Goal: Task Accomplishment & Management: Complete application form

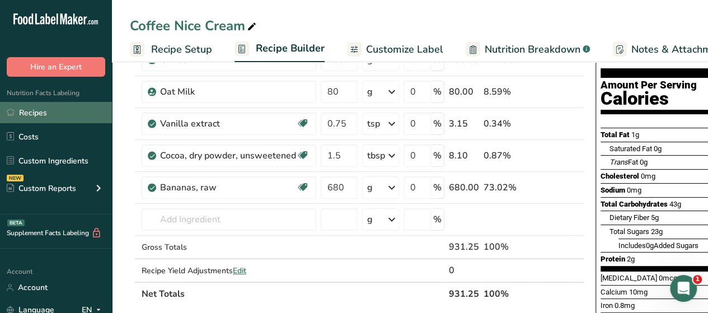
scroll to position [0, 59]
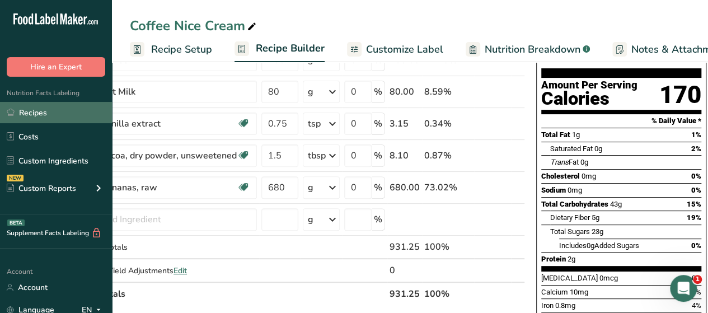
click at [39, 114] on link "Recipes" at bounding box center [56, 112] width 112 height 21
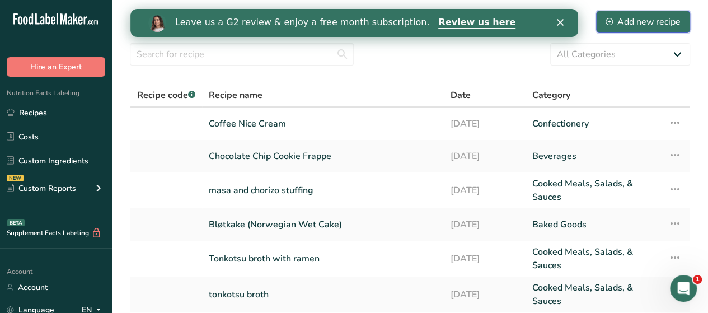
click at [650, 17] on div "Add new recipe" at bounding box center [643, 21] width 75 height 13
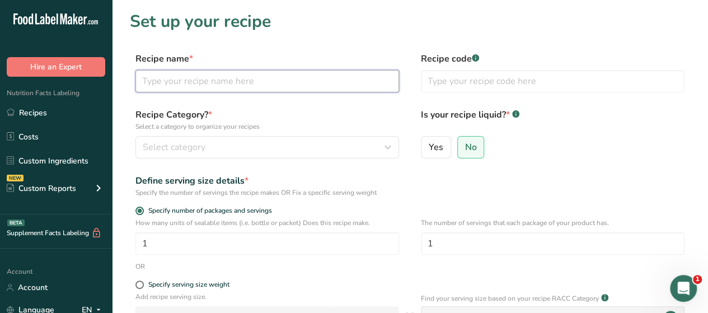
click at [278, 80] on input "text" at bounding box center [268, 81] width 264 height 22
type input "Ube Cold Foam"
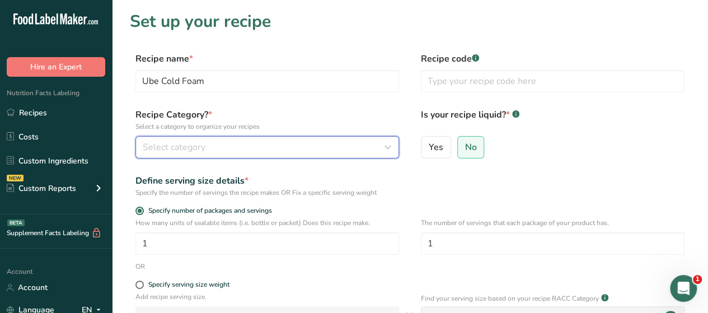
click at [301, 142] on div "Select category" at bounding box center [264, 147] width 242 height 13
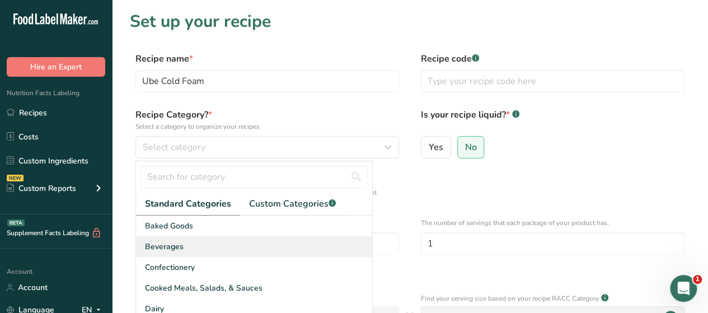
click at [178, 247] on span "Beverages" at bounding box center [164, 247] width 39 height 12
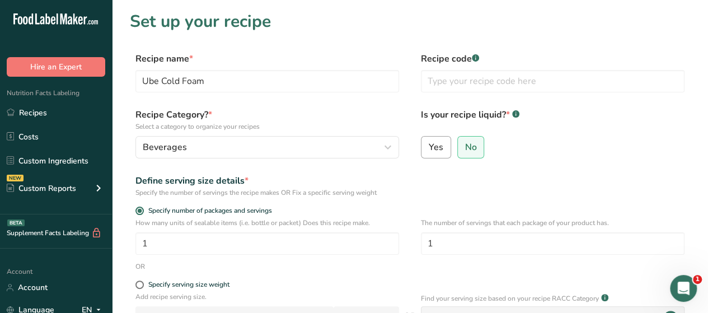
click at [433, 147] on span "Yes" at bounding box center [436, 147] width 15 height 11
click at [429, 147] on input "Yes" at bounding box center [425, 146] width 7 height 7
radio input "true"
radio input "false"
select select "22"
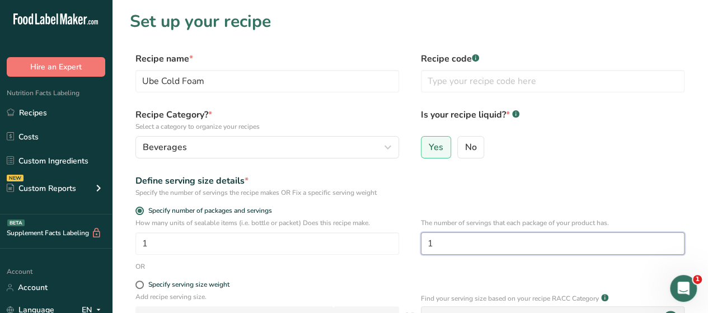
click at [456, 242] on input "1" at bounding box center [553, 243] width 264 height 22
type input "4"
click at [548, 174] on form "Recipe name * Ube Cold Foam Recipe code .a-a{fill:#347362;}.b-a{fill:#fff;} Rec…" at bounding box center [410, 285] width 561 height 466
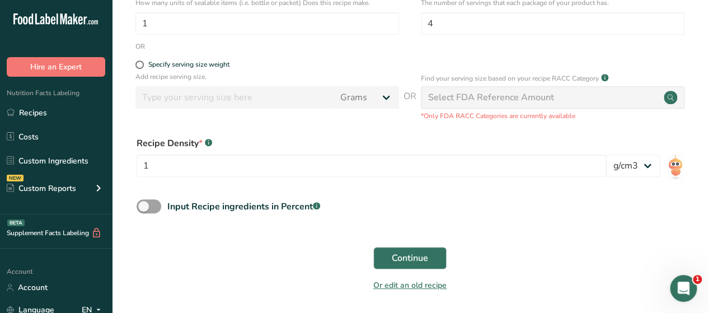
scroll to position [259, 0]
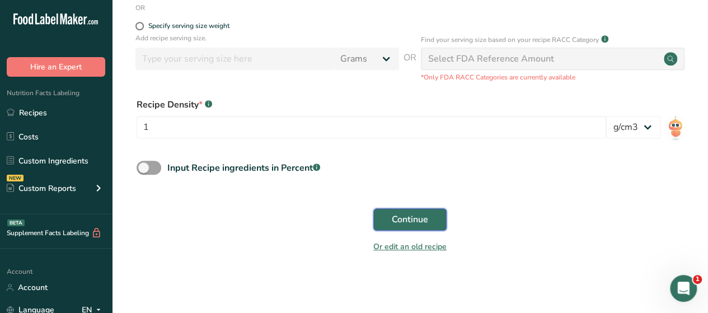
click at [411, 220] on span "Continue" at bounding box center [410, 219] width 36 height 13
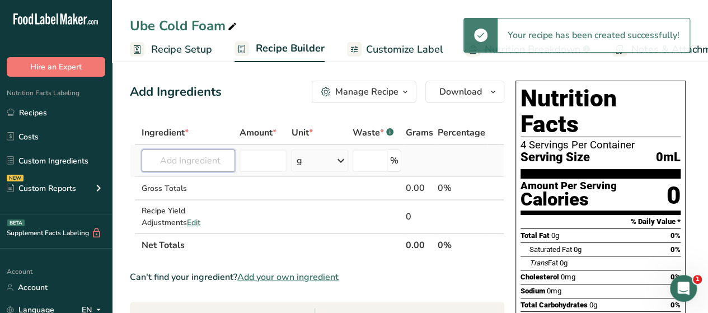
click at [177, 160] on input "text" at bounding box center [189, 161] width 94 height 22
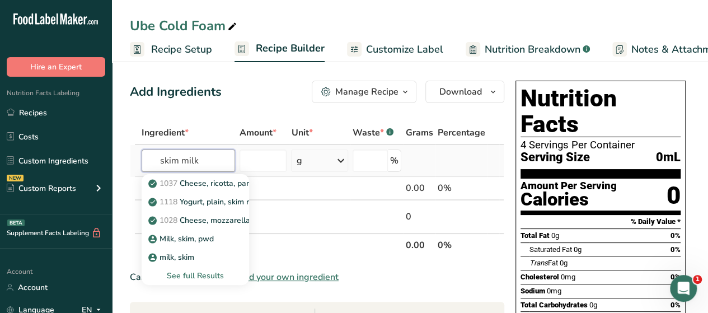
type input "skim milk"
click at [199, 274] on div "See full Results" at bounding box center [196, 276] width 90 height 12
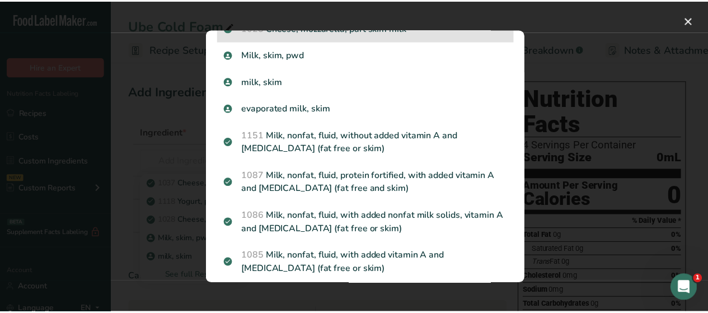
scroll to position [110, 0]
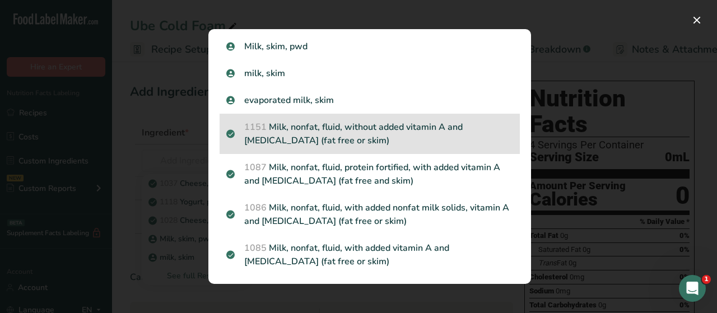
click at [358, 141] on p "1151 Milk, nonfat, fluid, without added vitamin A and [MEDICAL_DATA] (fat free …" at bounding box center [369, 133] width 287 height 27
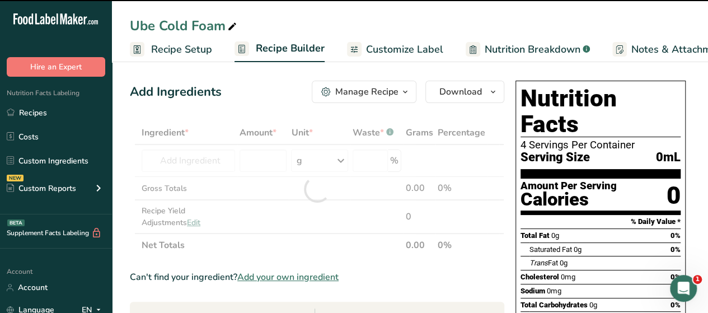
type input "0"
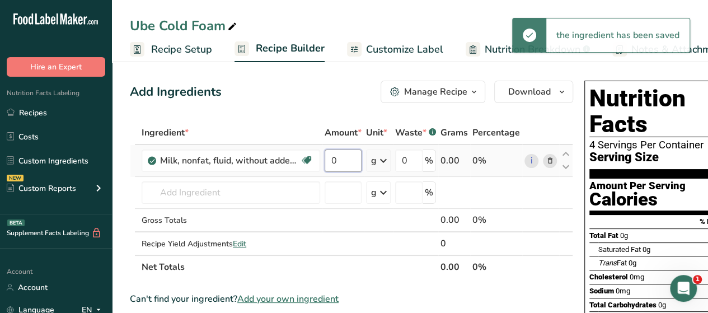
click at [346, 169] on input "0" at bounding box center [343, 161] width 37 height 22
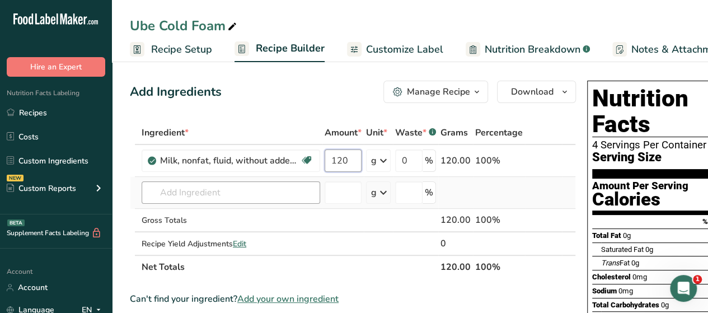
type input "120"
click at [258, 192] on div "Ingredient * Amount * Unit * Waste * .a-a{fill:#347362;}.b-a{fill:#fff;} Grams …" at bounding box center [353, 200] width 446 height 158
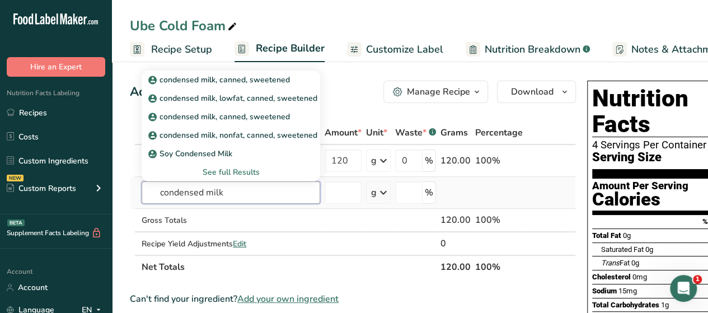
type input "condensed milk"
click at [224, 173] on div "See full Results" at bounding box center [231, 172] width 161 height 12
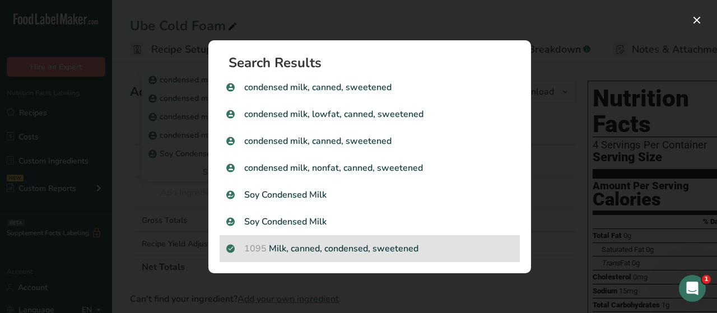
click at [304, 251] on p "1095 Milk, canned, condensed, sweetened" at bounding box center [369, 248] width 287 height 13
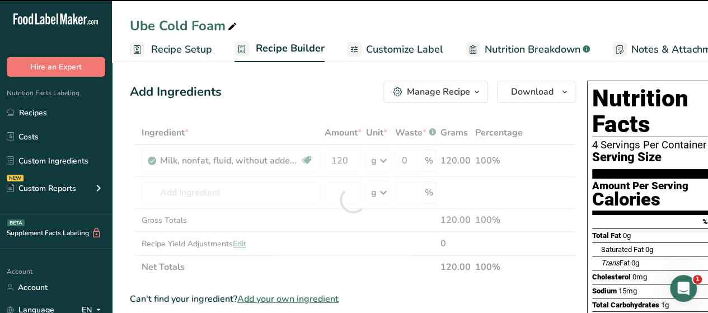
type input "0"
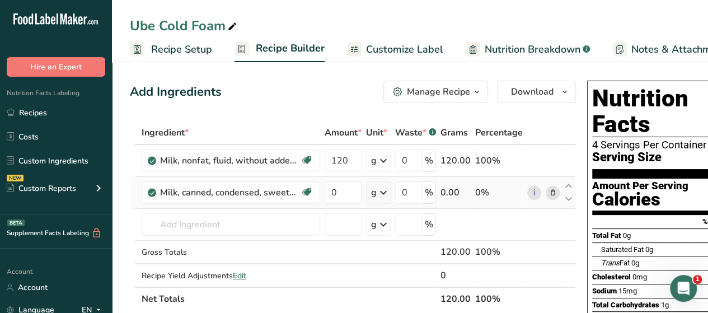
click at [379, 192] on icon at bounding box center [383, 193] width 13 height 20
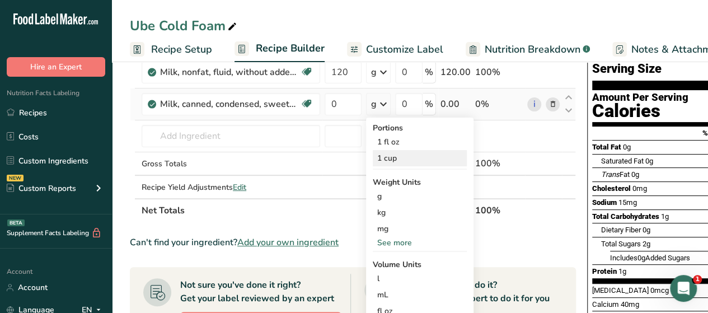
scroll to position [90, 0]
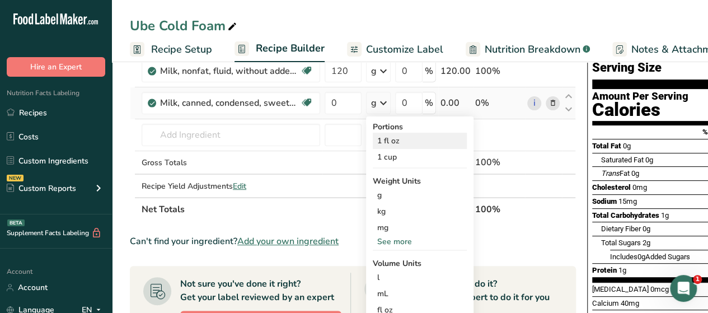
click at [405, 144] on div "1 fl oz" at bounding box center [420, 141] width 94 height 16
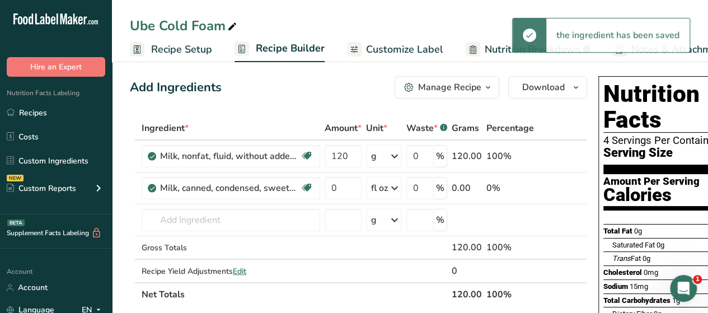
scroll to position [0, 0]
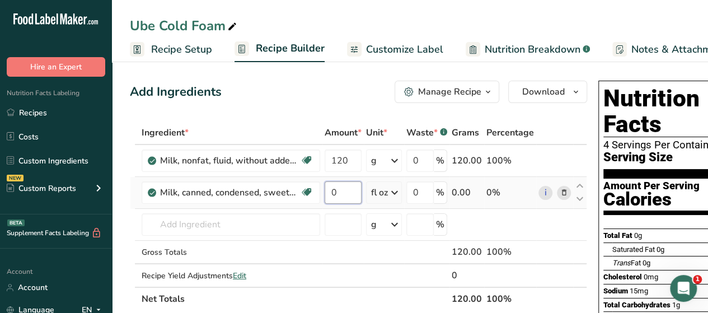
click at [346, 189] on input "0" at bounding box center [343, 192] width 37 height 22
type input "0.5"
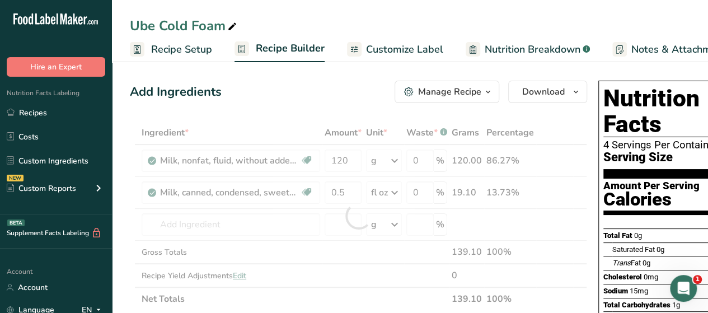
click at [315, 99] on div "Add Ingredients Manage Recipe Delete Recipe Duplicate Recipe Scale Recipe Save …" at bounding box center [359, 92] width 458 height 22
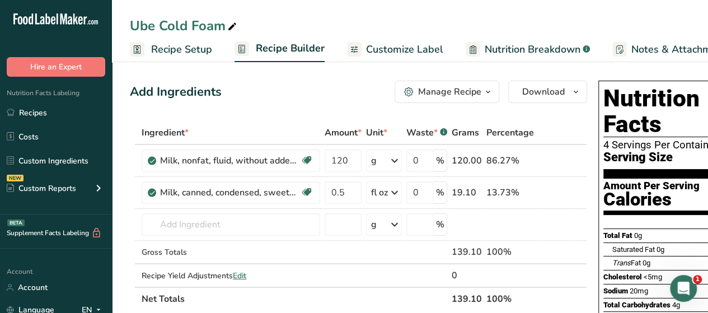
click at [231, 87] on div "Add Ingredients Manage Recipe Delete Recipe Duplicate Recipe Scale Recipe Save …" at bounding box center [359, 92] width 458 height 22
click at [193, 45] on span "Recipe Setup" at bounding box center [181, 49] width 61 height 15
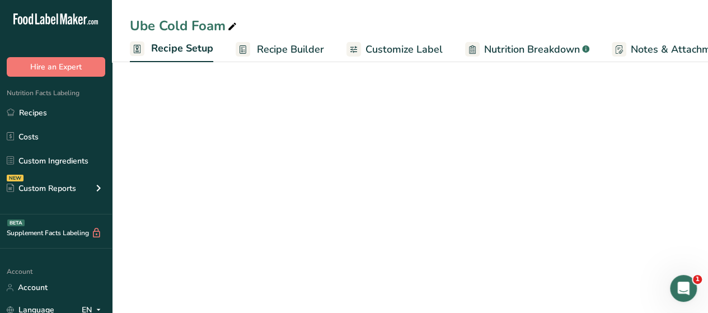
scroll to position [0, 4]
select select "22"
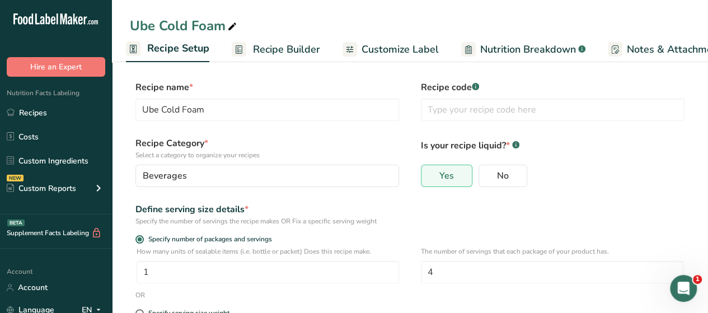
click at [279, 52] on span "Recipe Builder" at bounding box center [286, 49] width 67 height 15
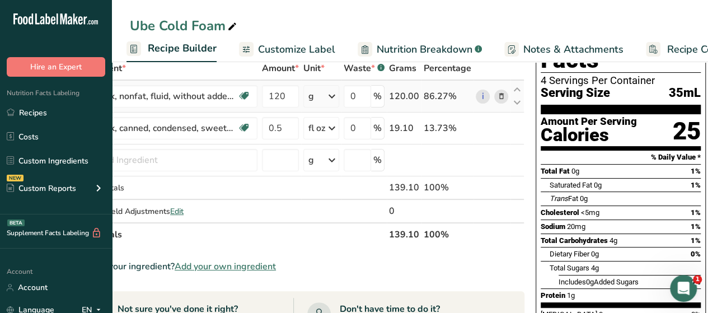
scroll to position [66, 0]
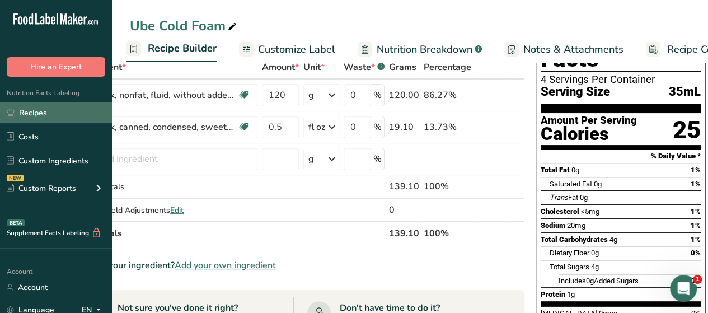
click at [65, 113] on link "Recipes" at bounding box center [56, 112] width 112 height 21
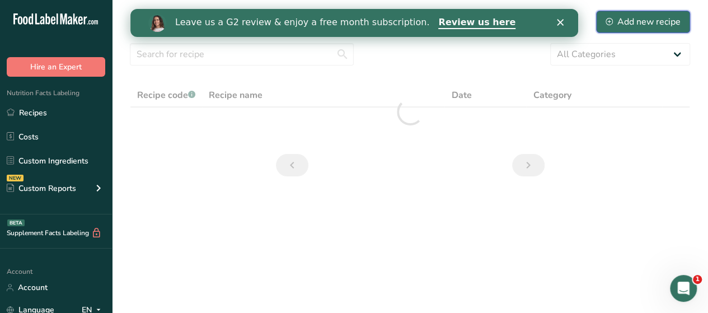
click at [635, 26] on div "Add new recipe" at bounding box center [643, 21] width 75 height 13
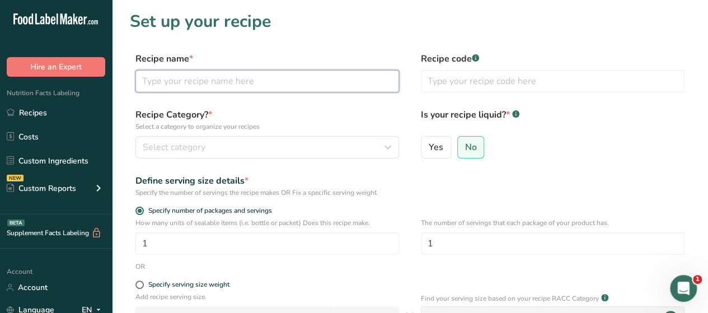
click at [291, 82] on input "text" at bounding box center [268, 81] width 264 height 22
type input "Strawberry Cold Foam"
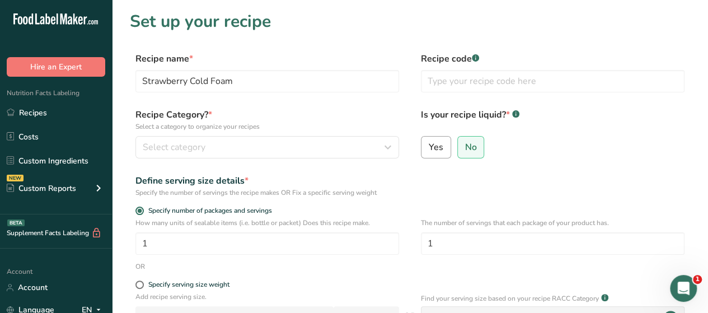
click at [426, 147] on input "Yes" at bounding box center [425, 146] width 7 height 7
radio input "true"
radio input "false"
select select "22"
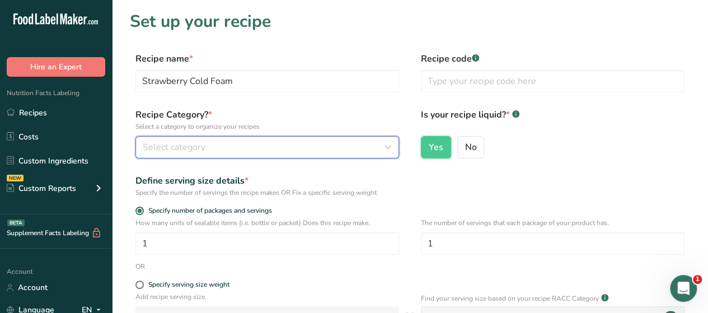
click at [316, 154] on button "Select category" at bounding box center [268, 147] width 264 height 22
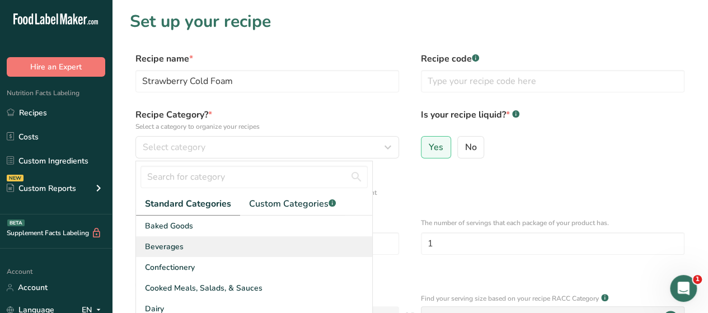
click at [174, 241] on span "Beverages" at bounding box center [164, 247] width 39 height 12
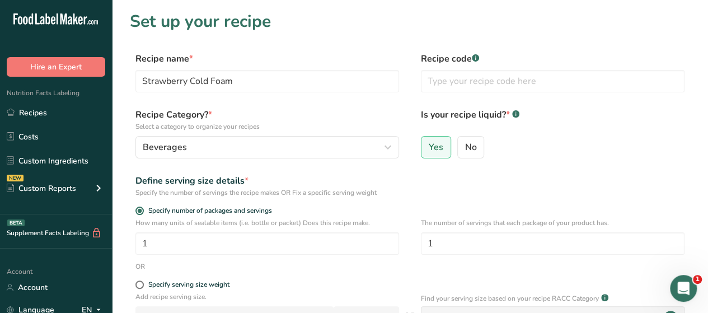
click at [174, 241] on form "Recipe name * Strawberry Cold Foam Recipe code .a-a{fill:#347362;}.b-a{fill:#ff…" at bounding box center [410, 285] width 561 height 466
click at [458, 241] on input "1" at bounding box center [553, 243] width 264 height 22
type input "4"
click at [477, 225] on p "The number of servings that each package of your product has." at bounding box center [553, 223] width 264 height 10
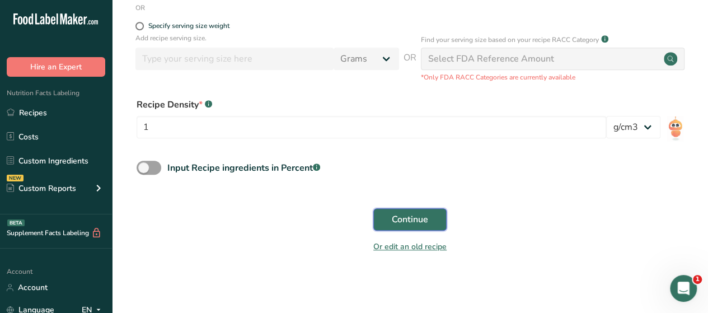
click at [431, 215] on button "Continue" at bounding box center [410, 219] width 73 height 22
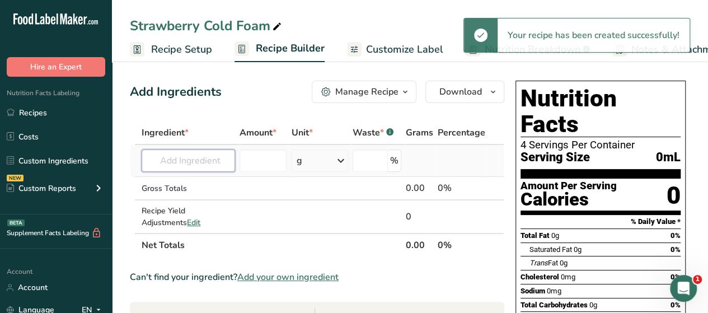
click at [221, 157] on input "text" at bounding box center [189, 161] width 94 height 22
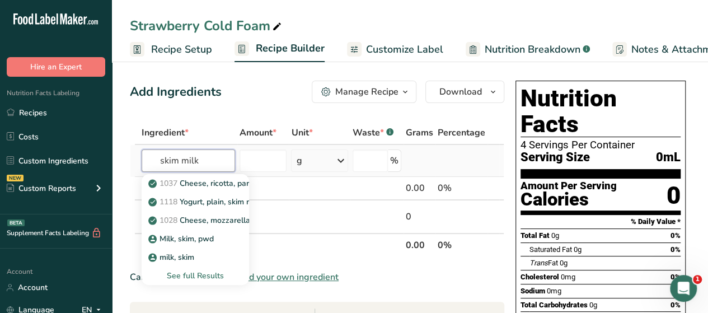
type input "skim milk"
click at [187, 272] on div "See full Results" at bounding box center [196, 276] width 90 height 12
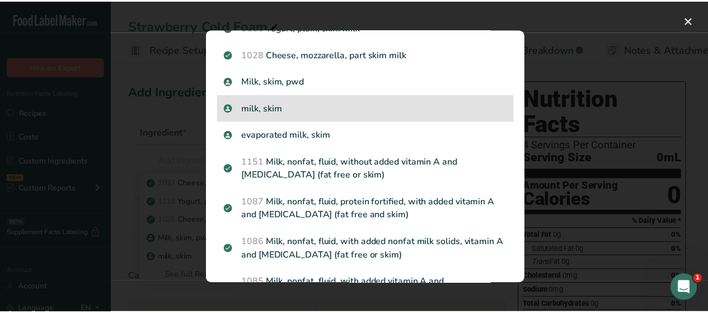
scroll to position [81, 0]
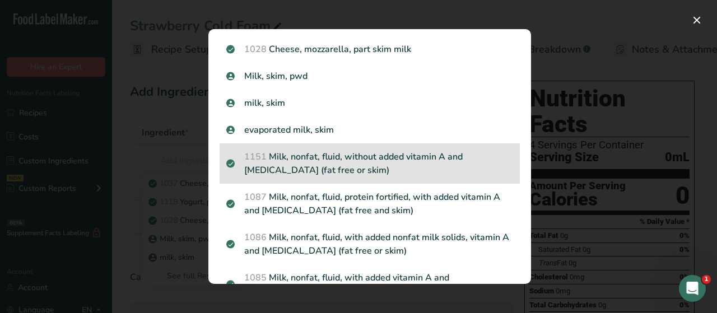
click at [327, 164] on p "1151 Milk, nonfat, fluid, without added vitamin A and [MEDICAL_DATA] (fat free …" at bounding box center [369, 163] width 287 height 27
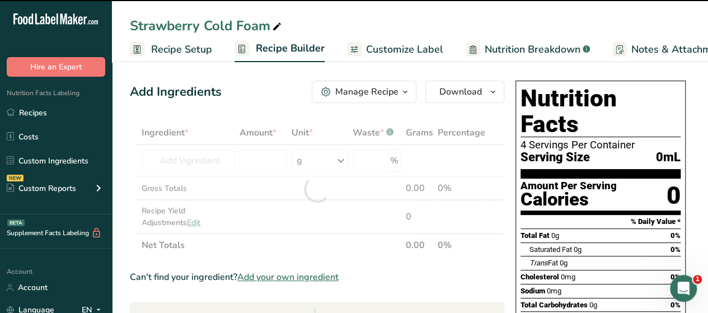
type input "0"
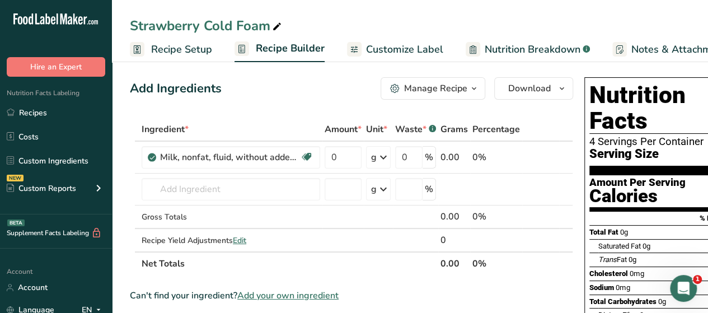
scroll to position [0, 0]
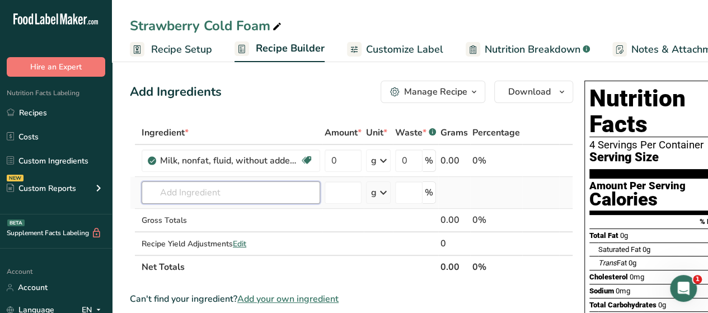
click at [257, 195] on input "text" at bounding box center [231, 192] width 179 height 22
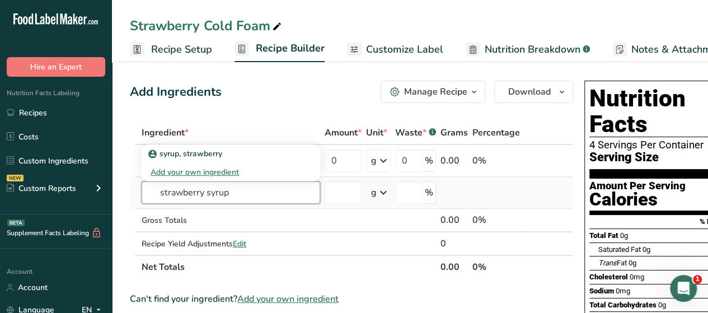
click at [207, 195] on input "strawberry syrup" at bounding box center [231, 192] width 179 height 22
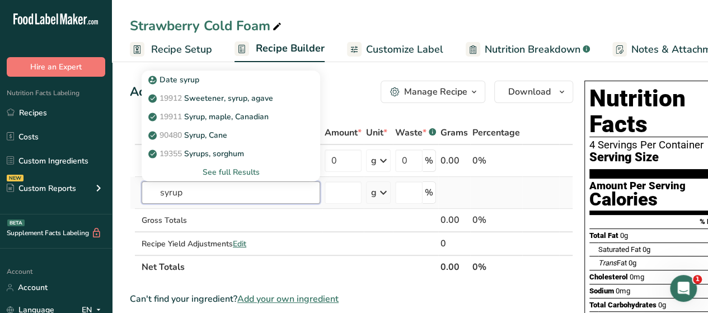
type input "syrup"
click at [230, 171] on div "See full Results" at bounding box center [231, 172] width 161 height 12
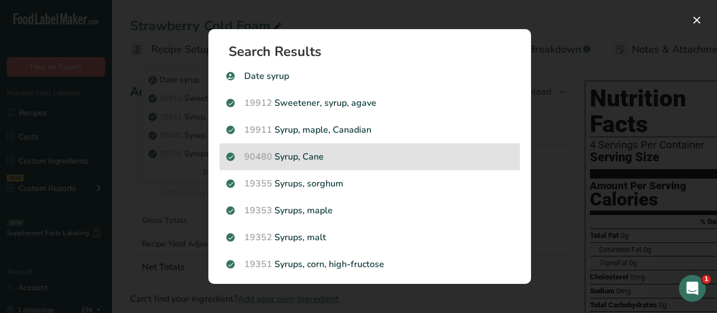
click at [331, 155] on p "90480 Syrup, [GEOGRAPHIC_DATA]" at bounding box center [369, 156] width 287 height 13
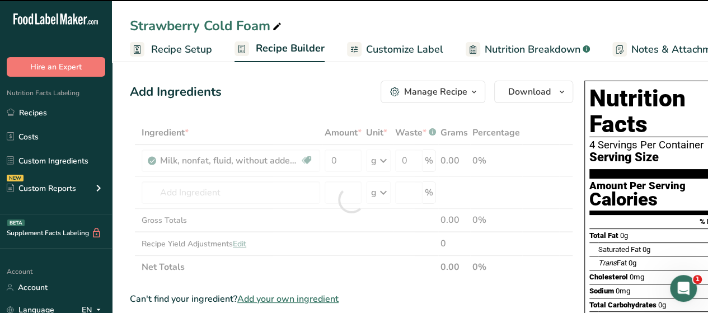
type input "0"
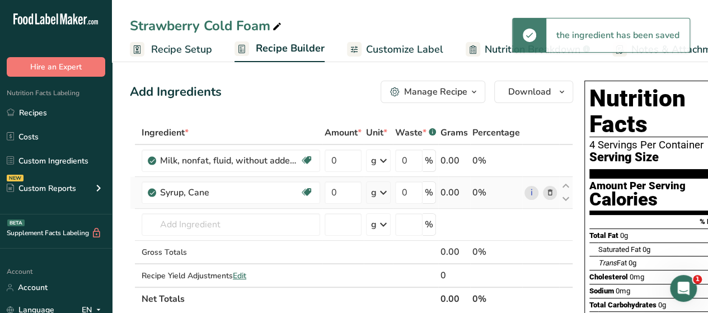
click at [386, 194] on icon at bounding box center [383, 193] width 13 height 20
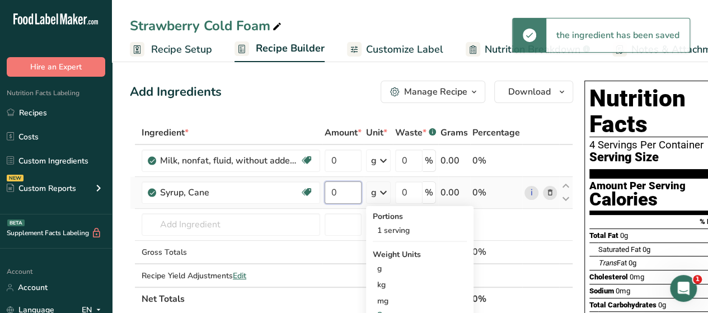
click at [339, 192] on input "0" at bounding box center [343, 192] width 37 height 22
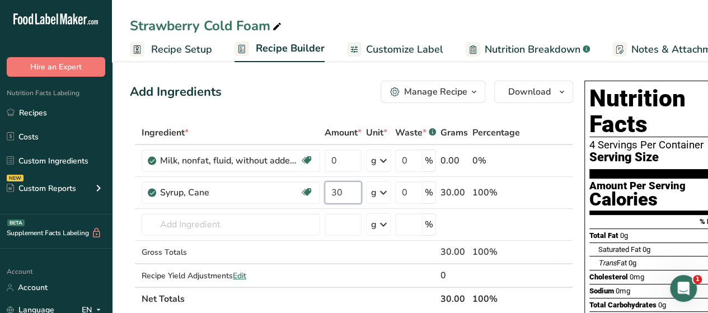
type input "30"
click at [306, 92] on div "Add Ingredients Manage Recipe Delete Recipe Duplicate Recipe Scale Recipe Save …" at bounding box center [352, 92] width 444 height 22
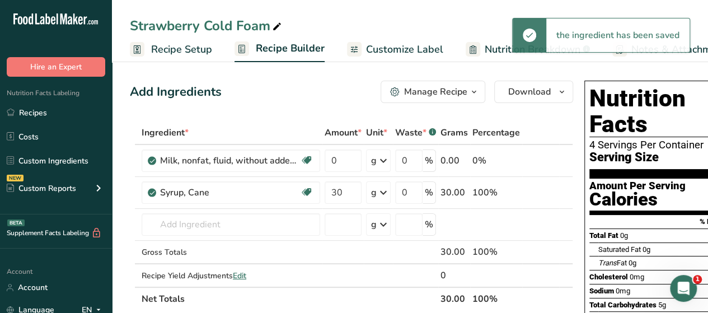
scroll to position [0, 49]
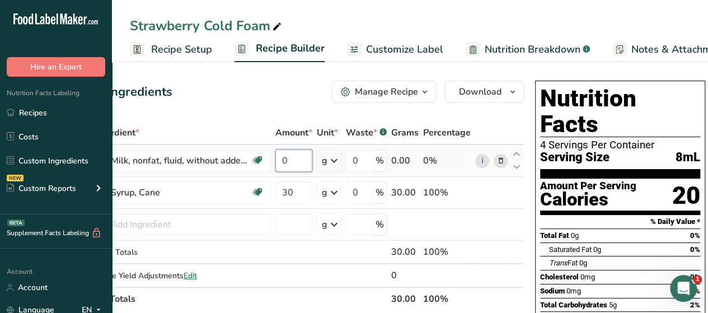
click at [294, 169] on input "0" at bounding box center [294, 161] width 37 height 22
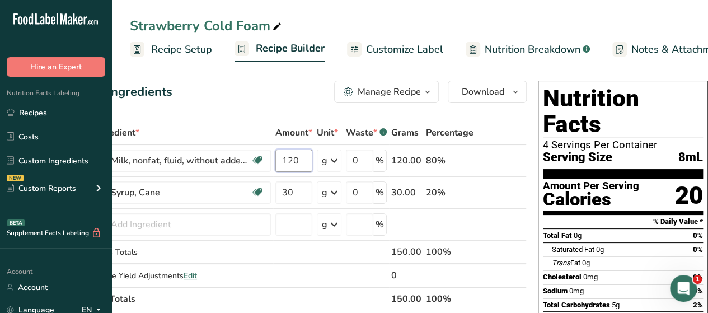
type input "120"
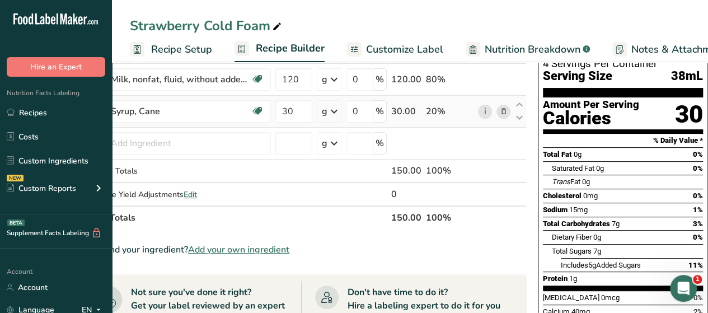
scroll to position [82, 0]
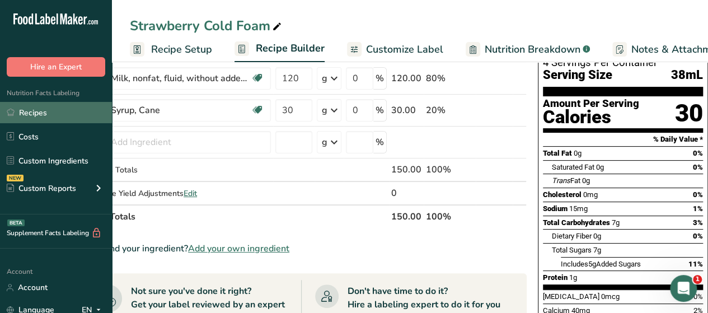
click at [77, 114] on link "Recipes" at bounding box center [56, 112] width 112 height 21
